Goal: Communication & Community: Answer question/provide support

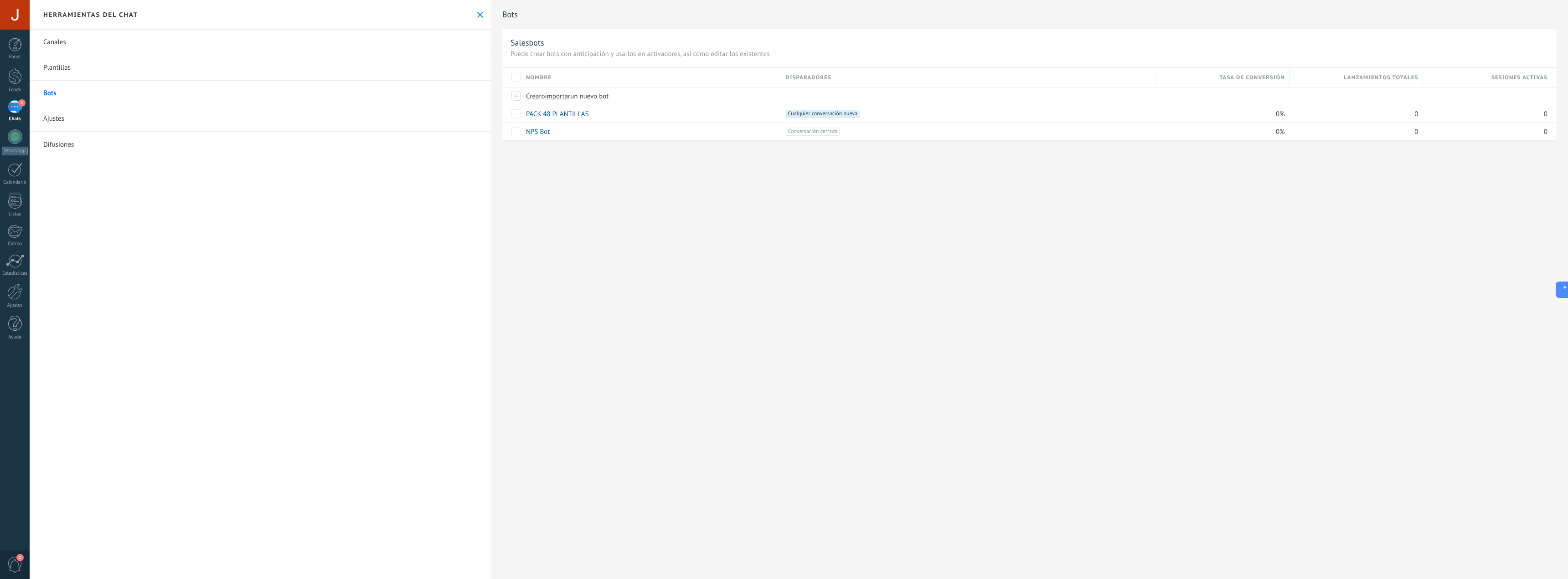
drag, startPoint x: 0, startPoint y: 0, endPoint x: 21, endPoint y: 105, distance: 107.1
click at [21, 105] on span "4" at bounding box center [22, 103] width 7 height 7
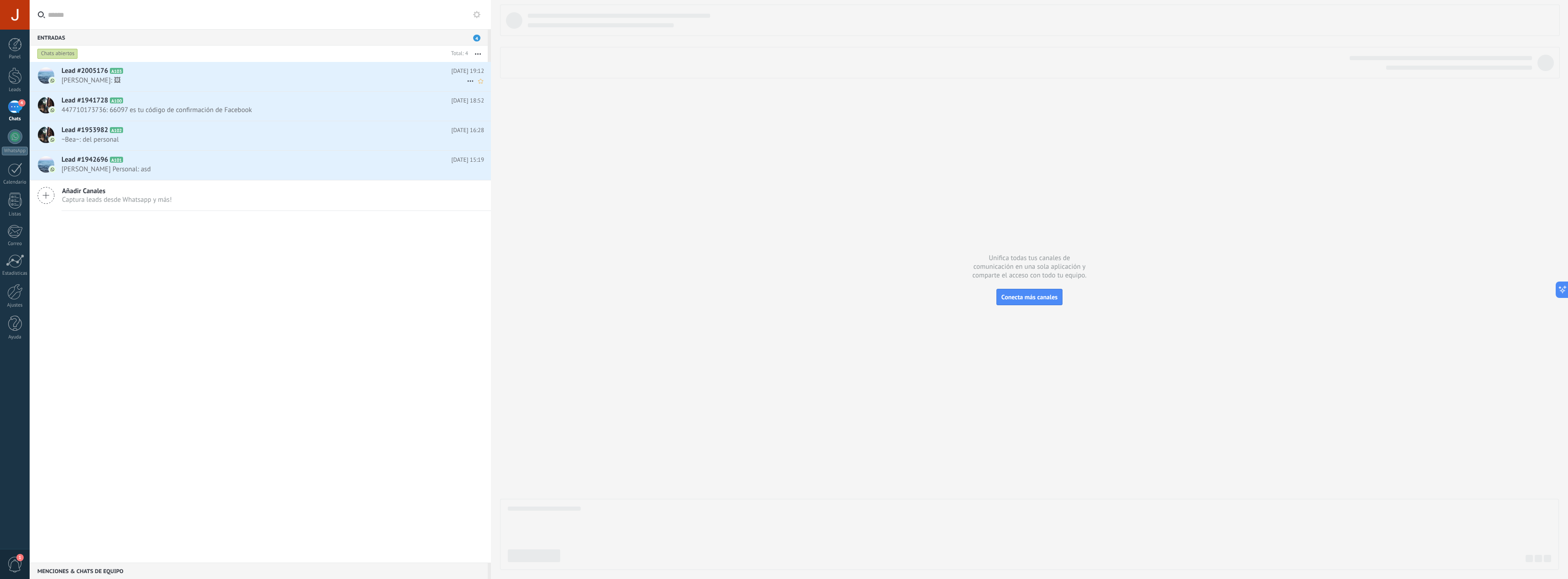
click at [152, 75] on div "Lead #2005176 A103 [DATE] 19:12 [PERSON_NAME]: 🖼" at bounding box center [276, 76] width 429 height 29
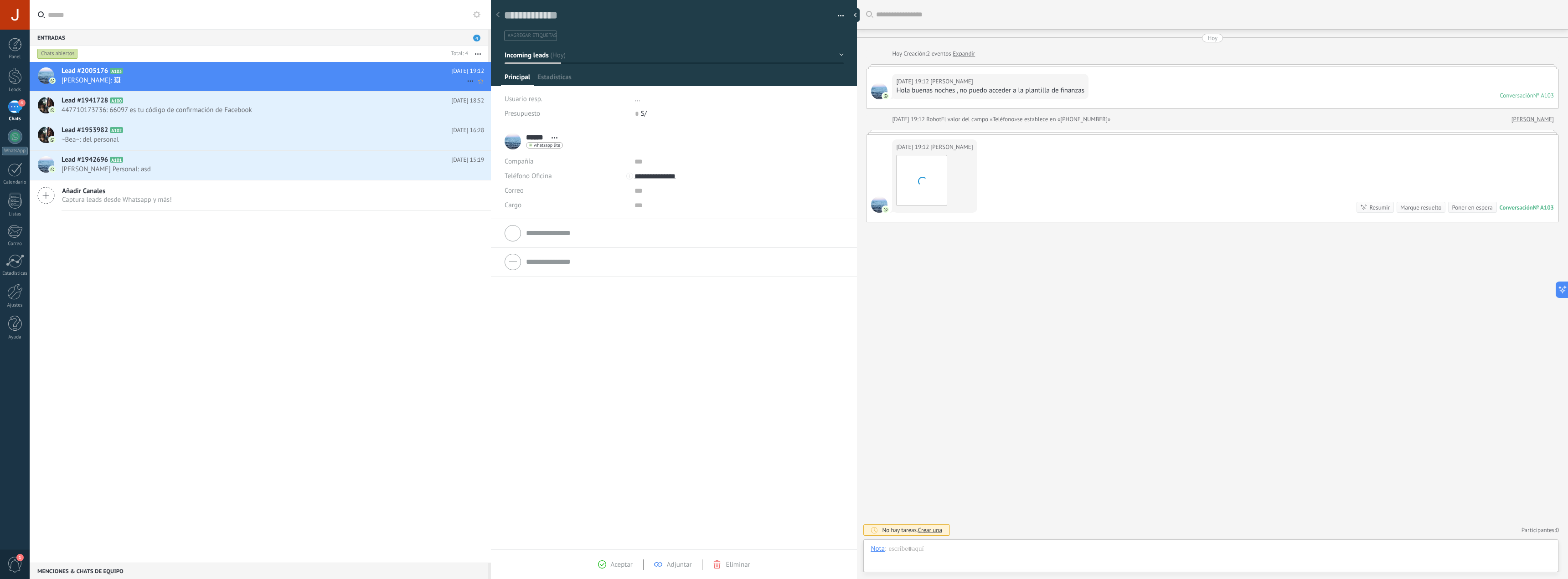
scroll to position [13, 0]
click at [186, 108] on span "447710173736: 66097 es tu código de confirmación de Facebook" at bounding box center [264, 110] width 405 height 9
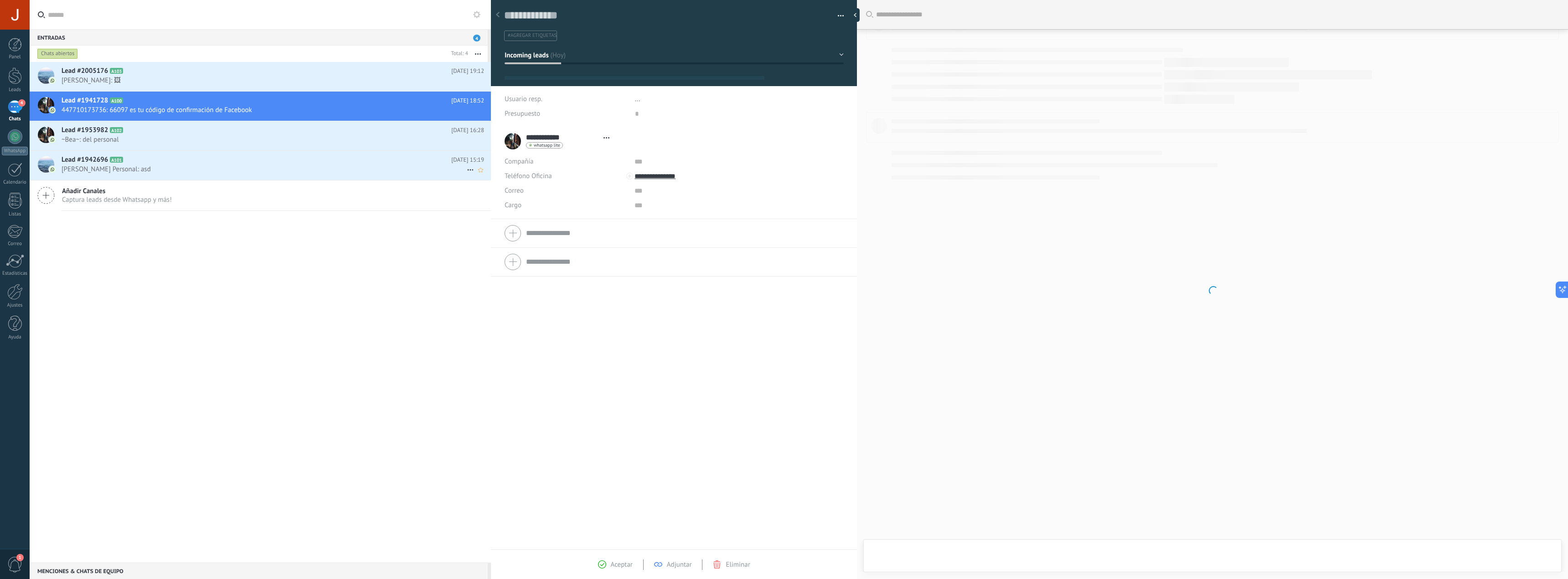
type textarea "**********"
